Goal: Information Seeking & Learning: Learn about a topic

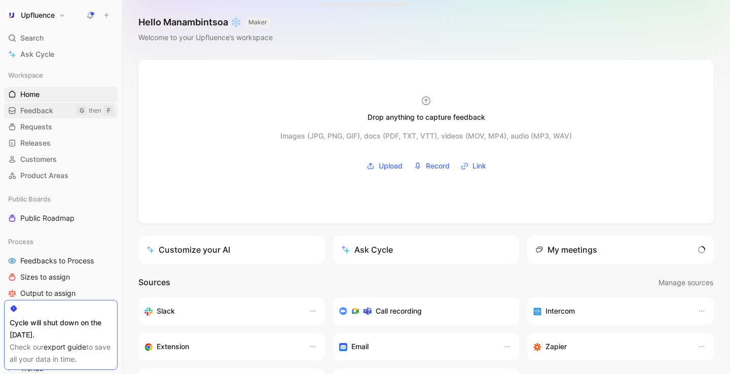
click at [80, 111] on div "G" at bounding box center [82, 110] width 10 height 10
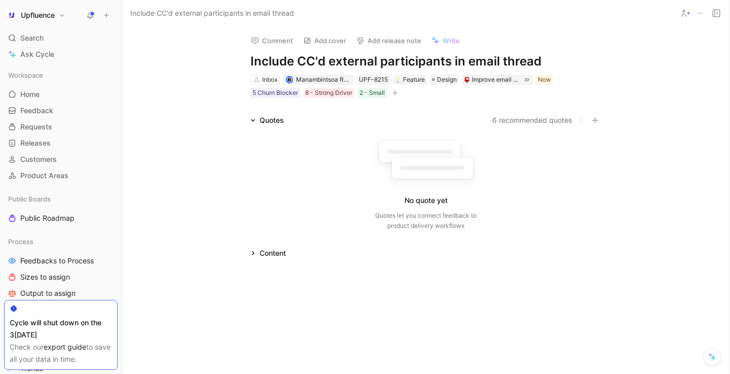
click at [523, 122] on button "6 recommended quotes" at bounding box center [532, 120] width 80 height 12
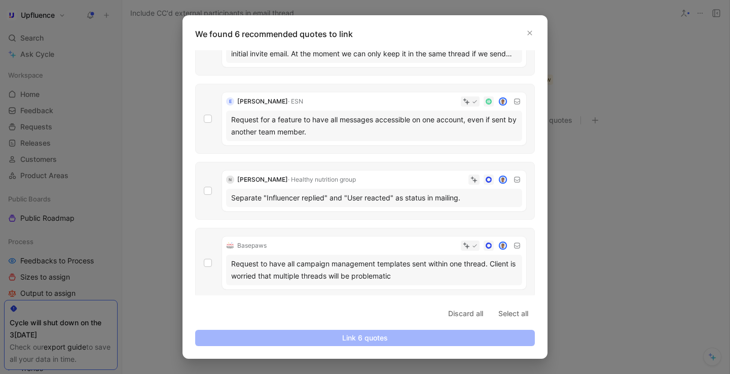
scroll to position [215, 0]
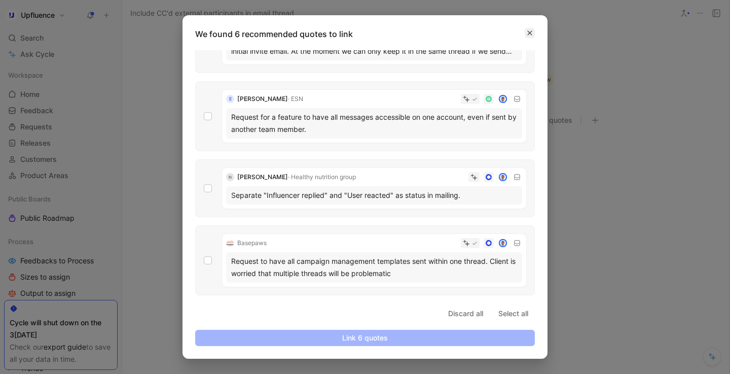
click at [525, 30] on button "button" at bounding box center [530, 33] width 10 height 10
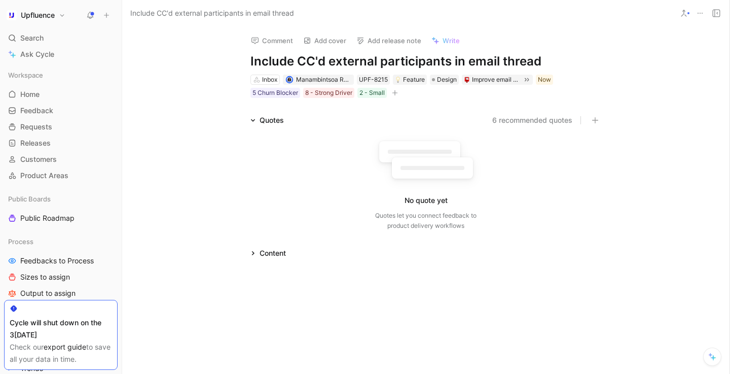
click at [521, 123] on button "6 recommended quotes" at bounding box center [532, 120] width 80 height 12
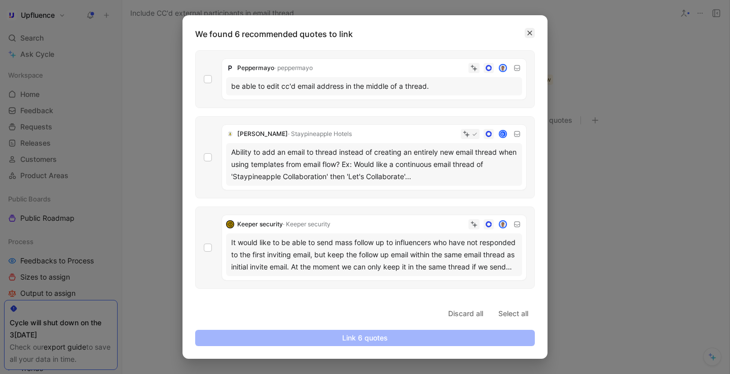
click at [528, 34] on icon "button" at bounding box center [530, 33] width 5 height 5
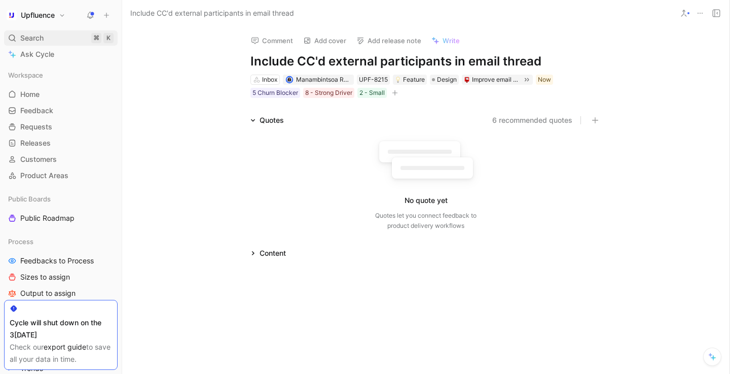
click at [45, 37] on div "Search ⌘ K" at bounding box center [61, 37] width 114 height 15
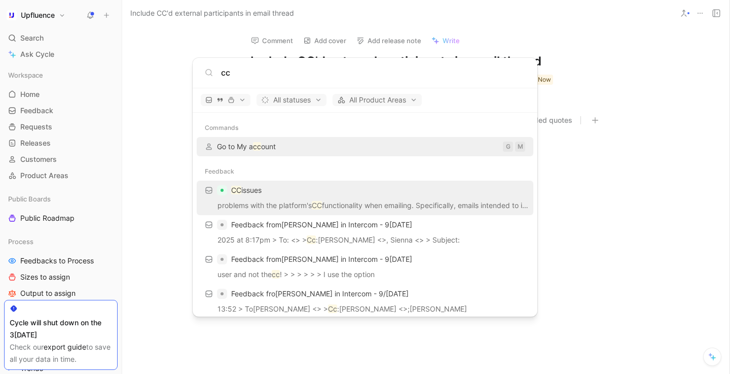
type input "cc"
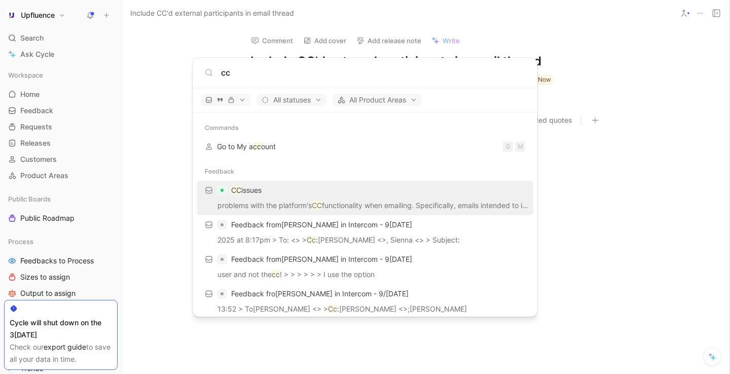
click at [254, 188] on p "CC issues" at bounding box center [246, 190] width 30 height 12
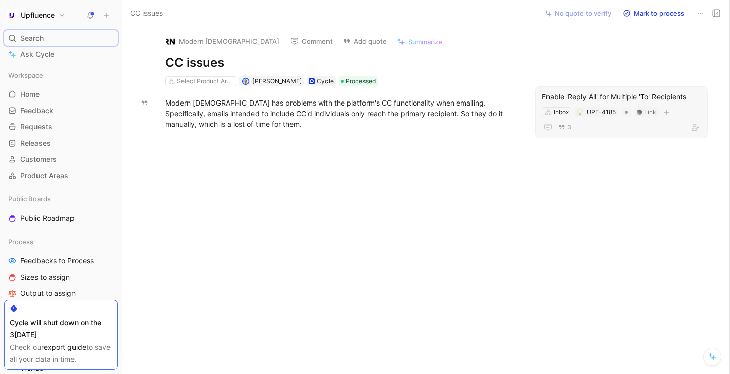
click at [617, 93] on div "Enable 'Reply All' for Multiple 'To' Recipients" at bounding box center [621, 97] width 159 height 12
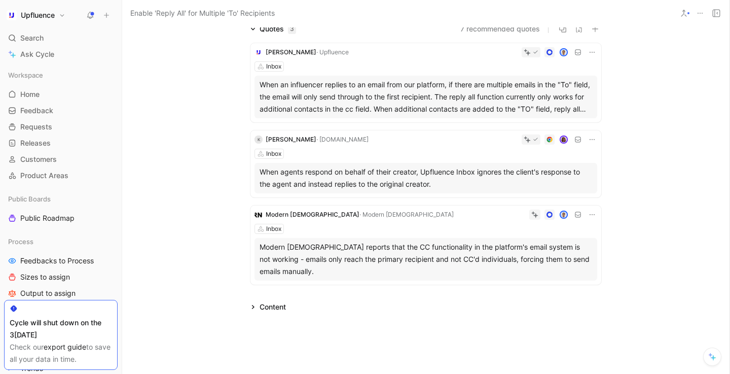
scroll to position [68, 0]
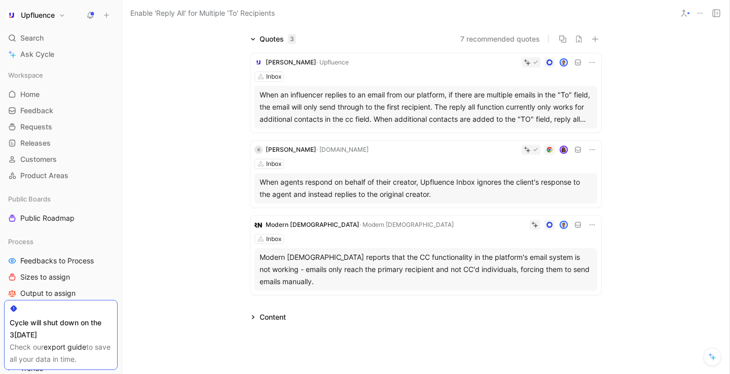
click at [486, 43] on button "7 recommended quotes" at bounding box center [500, 39] width 80 height 12
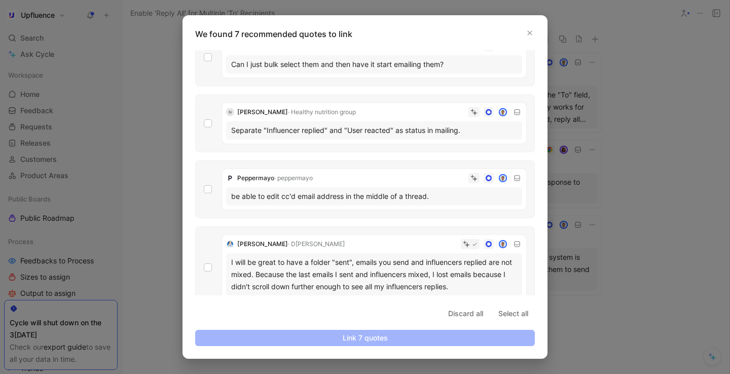
scroll to position [281, 0]
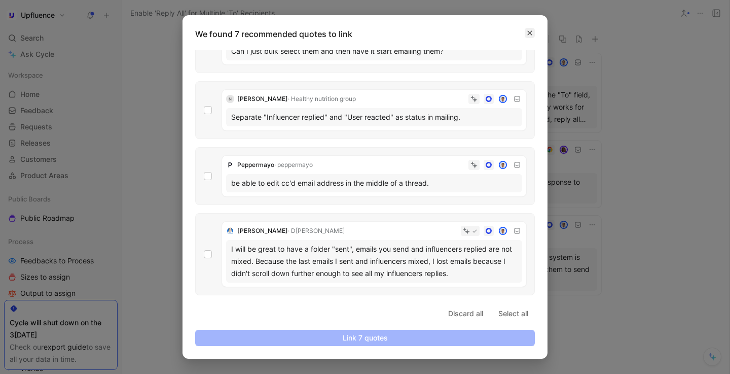
click at [530, 34] on icon "button" at bounding box center [530, 33] width 6 height 6
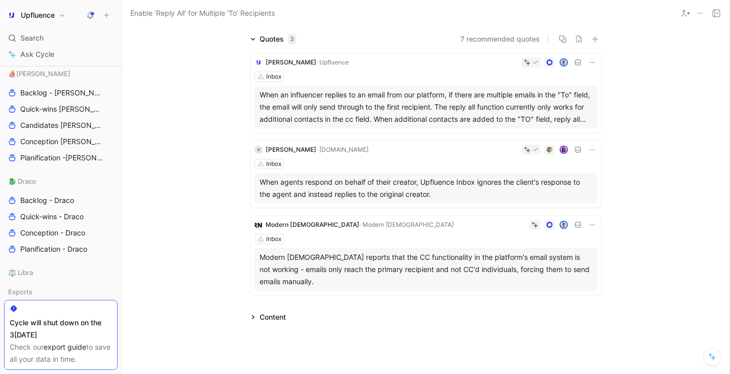
scroll to position [372, 0]
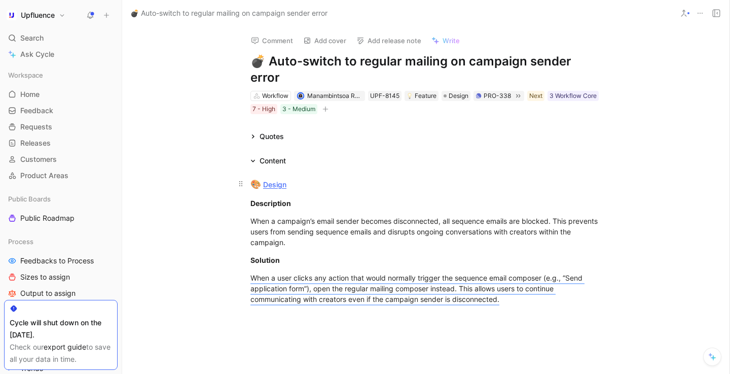
click at [274, 180] on link "Design" at bounding box center [274, 184] width 23 height 9
click at [259, 155] on div "Content" at bounding box center [268, 161] width 44 height 12
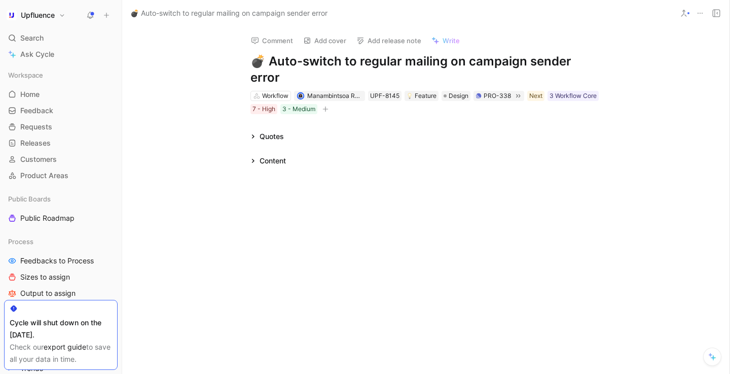
click at [251, 134] on icon at bounding box center [252, 136] width 5 height 5
click at [553, 130] on button "10 recommended quotes" at bounding box center [531, 136] width 84 height 12
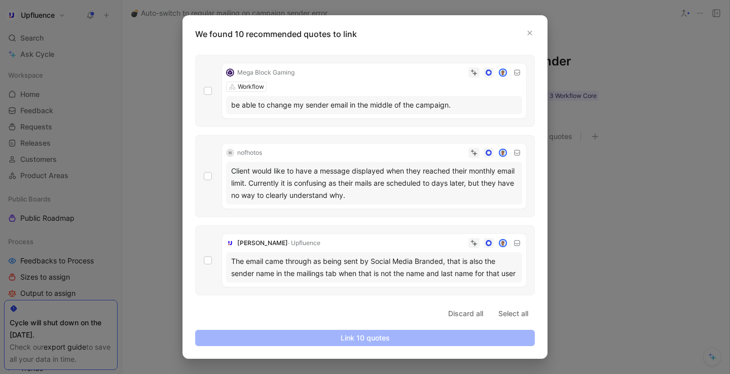
scroll to position [546, 0]
click at [530, 29] on button "button" at bounding box center [530, 33] width 10 height 10
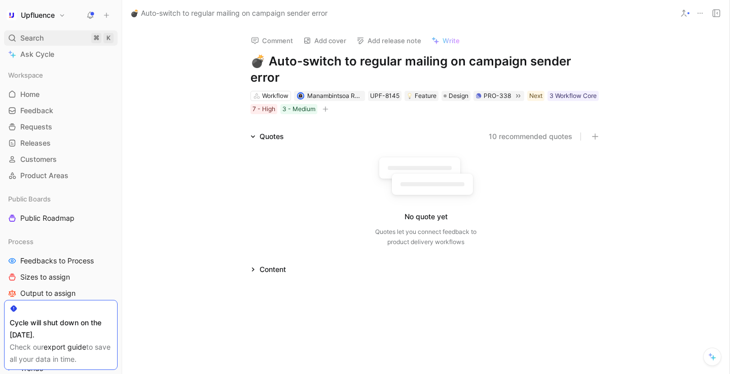
click at [39, 36] on span "Search" at bounding box center [31, 38] width 23 height 12
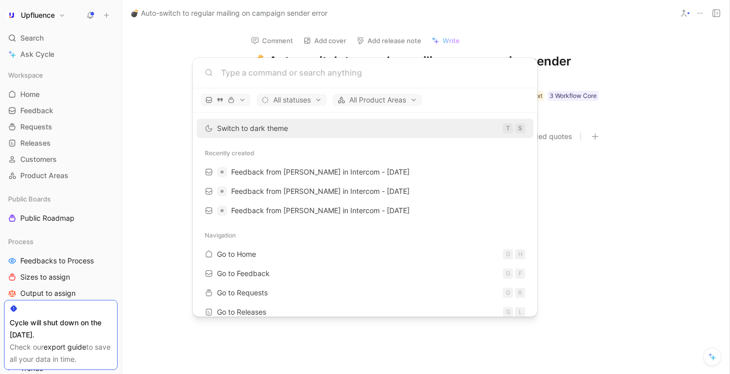
click at [139, 82] on body "Upfluence Search ⌘ K Ask Cycle Workspace Home G then H Feedback G then F Reques…" at bounding box center [365, 187] width 730 height 374
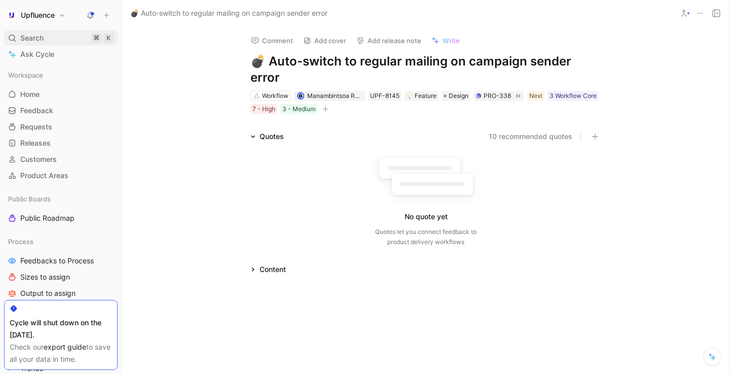
click at [75, 36] on div "Search ⌘ K" at bounding box center [61, 37] width 114 height 15
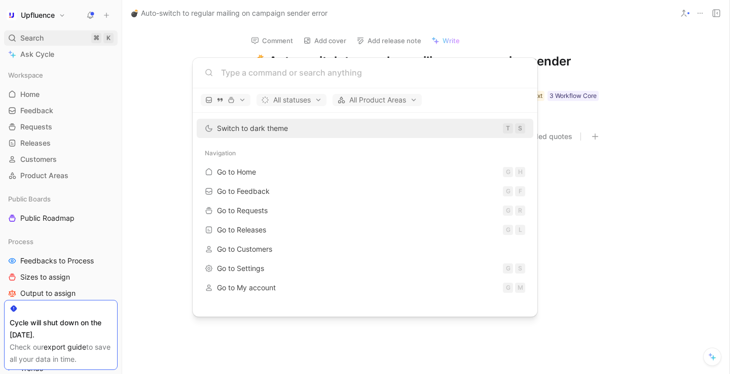
click at [75, 36] on body "Upfluence Search ⌘ K Ask Cycle Workspace Home G then H Feedback G then F Reques…" at bounding box center [365, 187] width 730 height 374
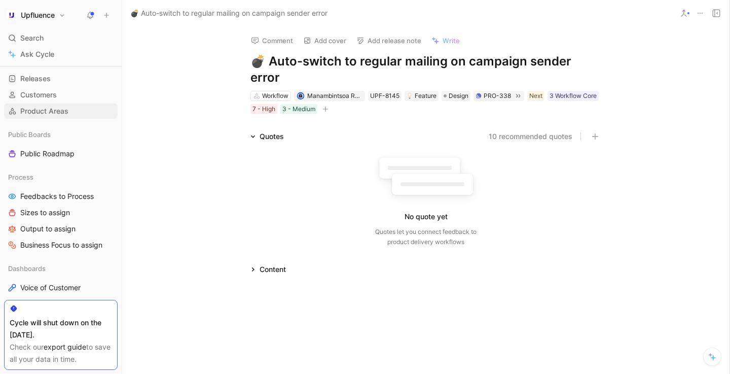
scroll to position [67, 0]
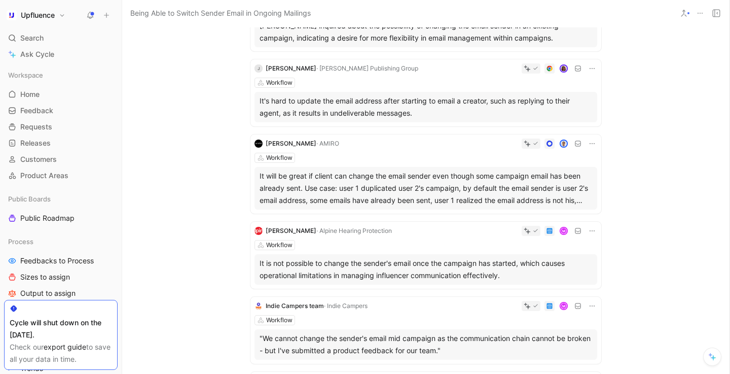
scroll to position [489, 0]
